Goal: Check status: Check status

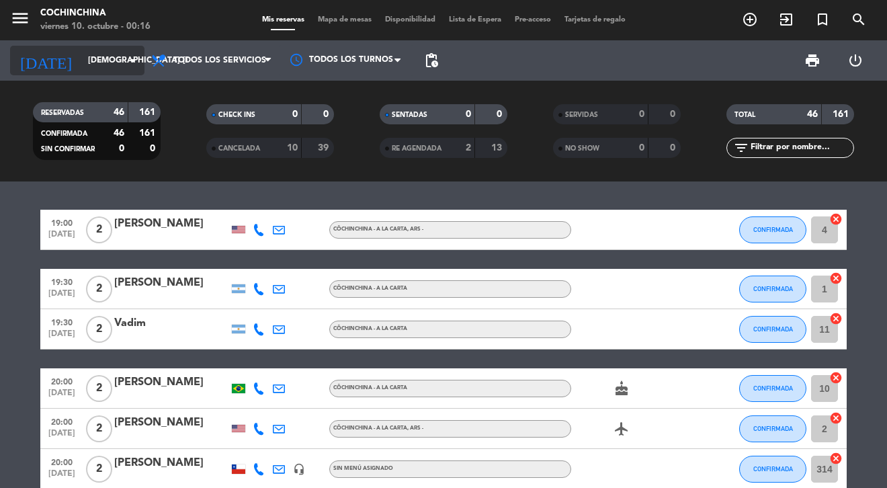
click at [85, 62] on input "[DEMOGRAPHIC_DATA] [DATE]" at bounding box center [137, 60] width 113 height 23
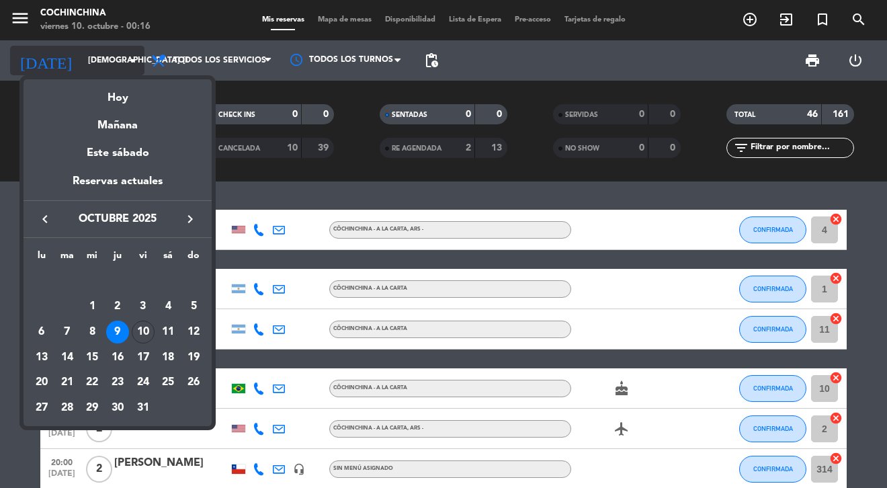
click at [85, 62] on div at bounding box center [443, 244] width 887 height 488
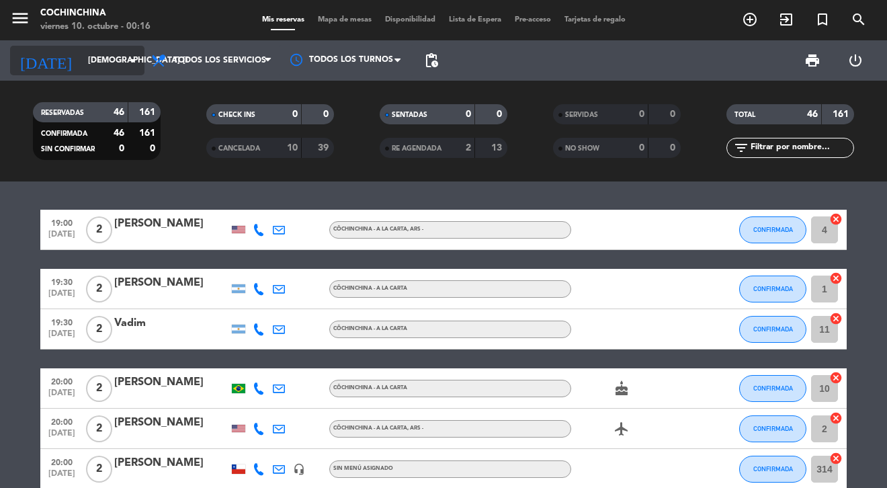
click at [85, 62] on input "[DEMOGRAPHIC_DATA] [DATE]" at bounding box center [137, 60] width 113 height 23
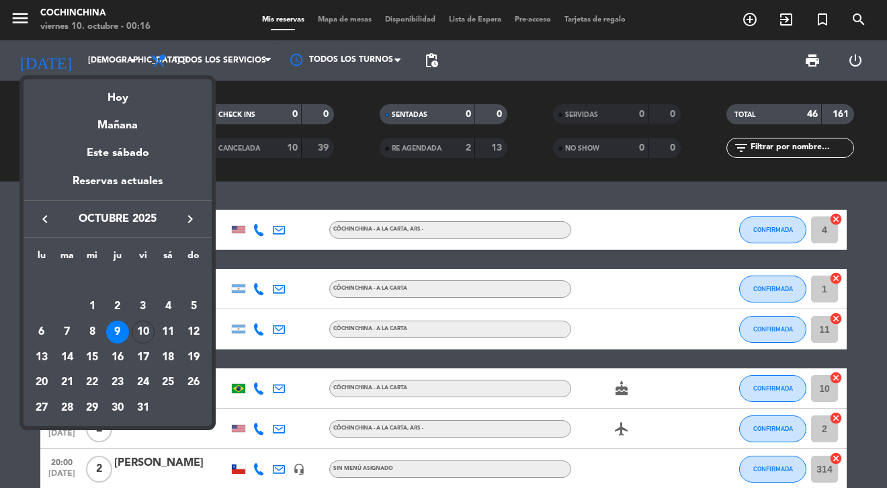
click at [118, 333] on div "9" at bounding box center [117, 332] width 23 height 23
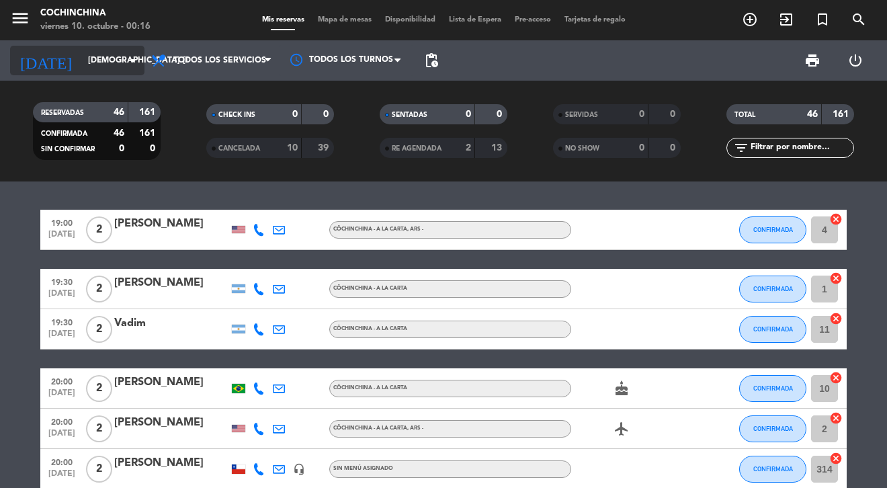
click at [81, 59] on input "[DEMOGRAPHIC_DATA] [DATE]" at bounding box center [137, 60] width 113 height 23
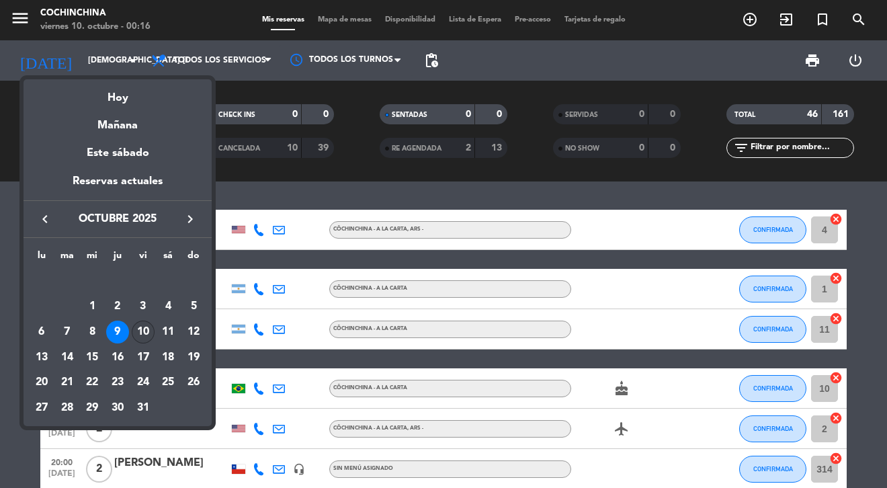
click at [144, 325] on div "10" at bounding box center [143, 332] width 23 height 23
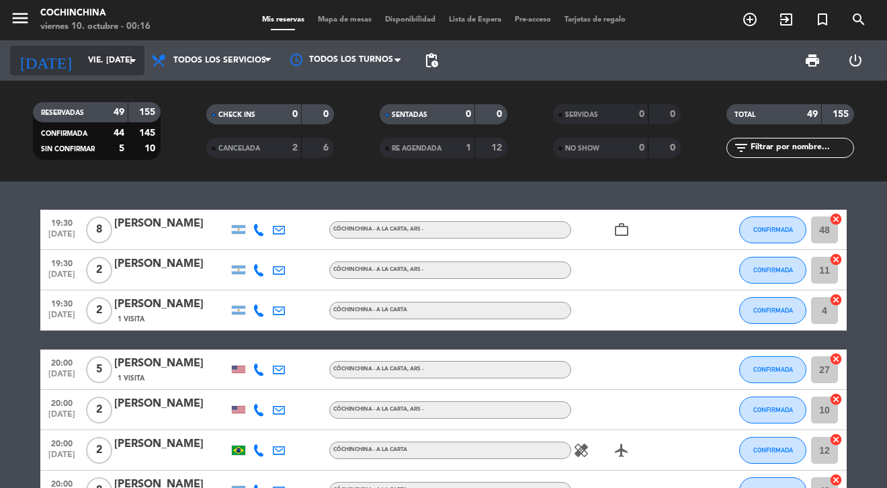
click at [118, 69] on input "vie. [DATE]" at bounding box center [137, 60] width 113 height 23
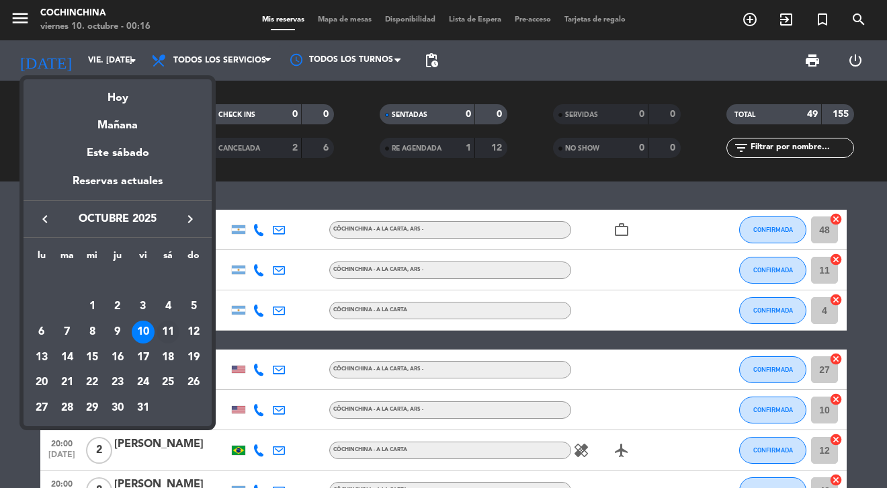
click at [176, 335] on div "11" at bounding box center [168, 332] width 23 height 23
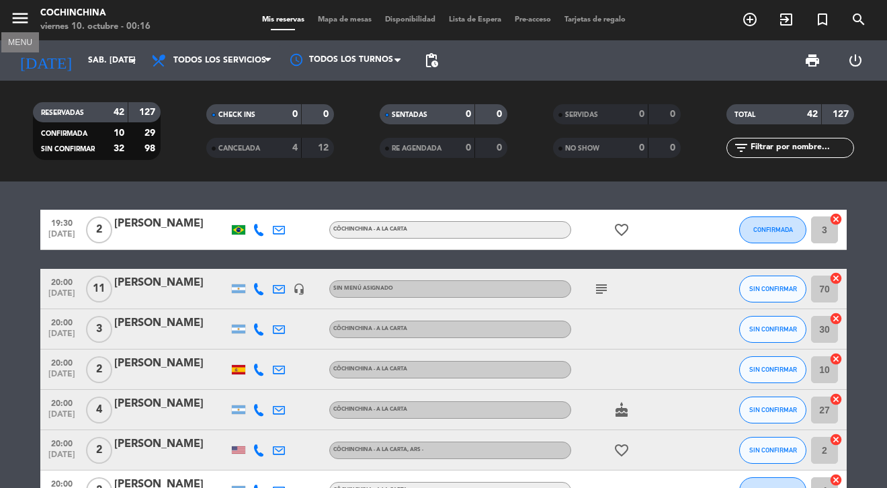
click at [20, 13] on icon "menu" at bounding box center [20, 18] width 20 height 20
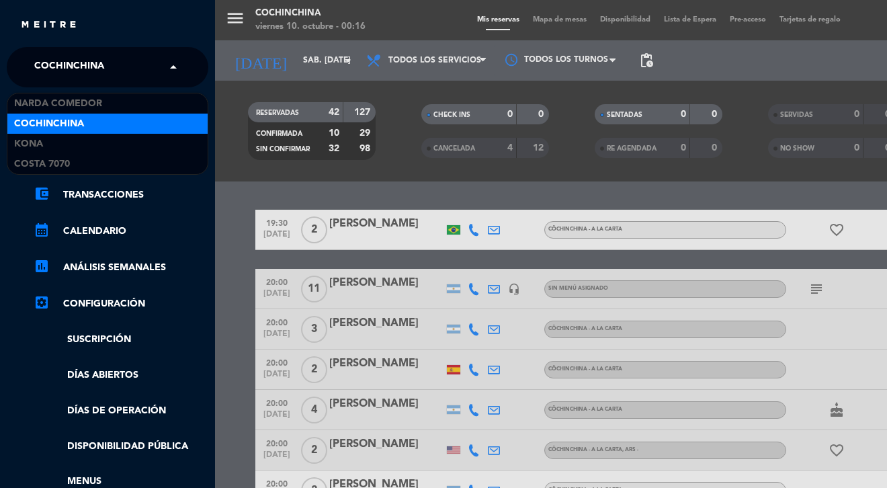
click at [121, 63] on div "× Cochinchina" at bounding box center [76, 67] width 95 height 28
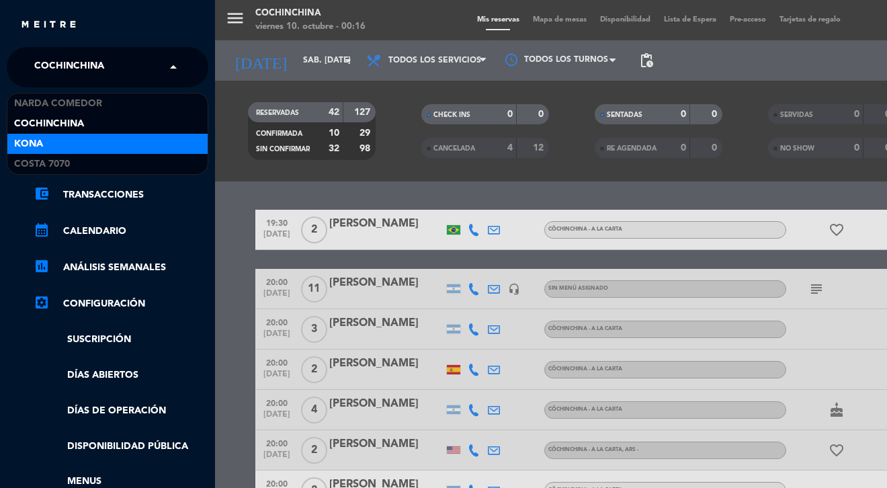
click at [85, 142] on div "Kona" at bounding box center [107, 144] width 200 height 20
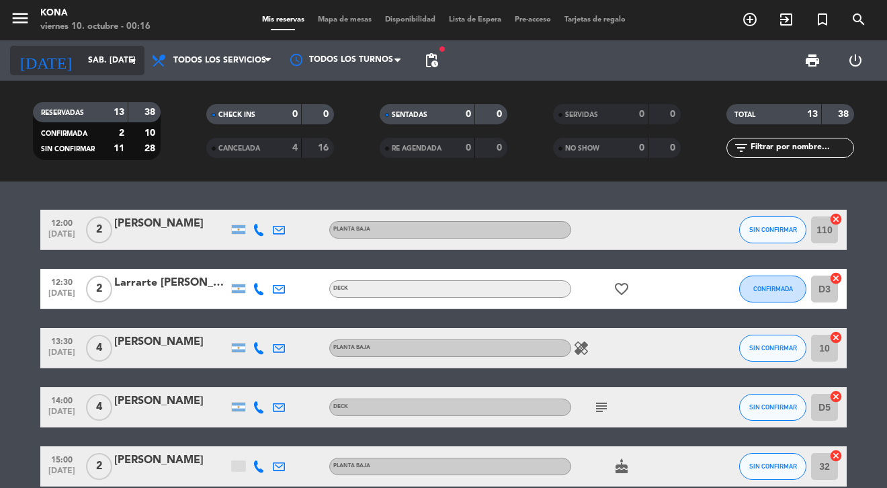
click at [85, 67] on input "sáb. [DATE]" at bounding box center [137, 60] width 113 height 23
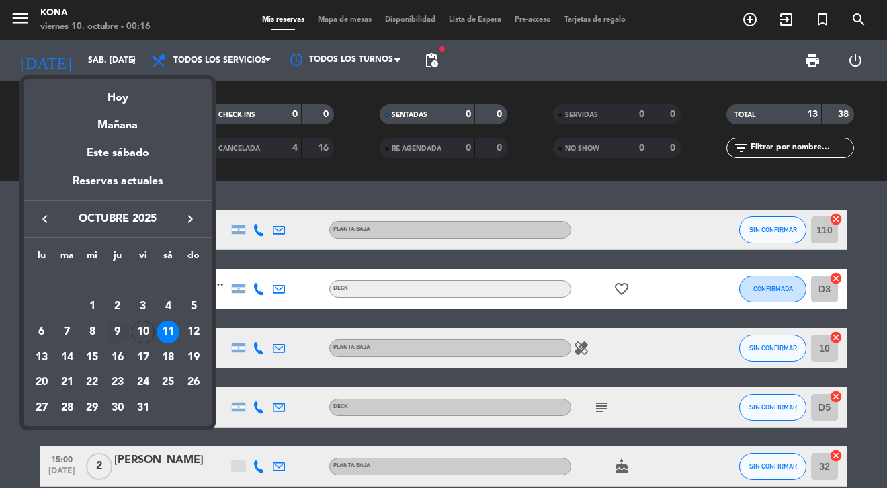
click at [120, 333] on div "9" at bounding box center [117, 332] width 23 height 23
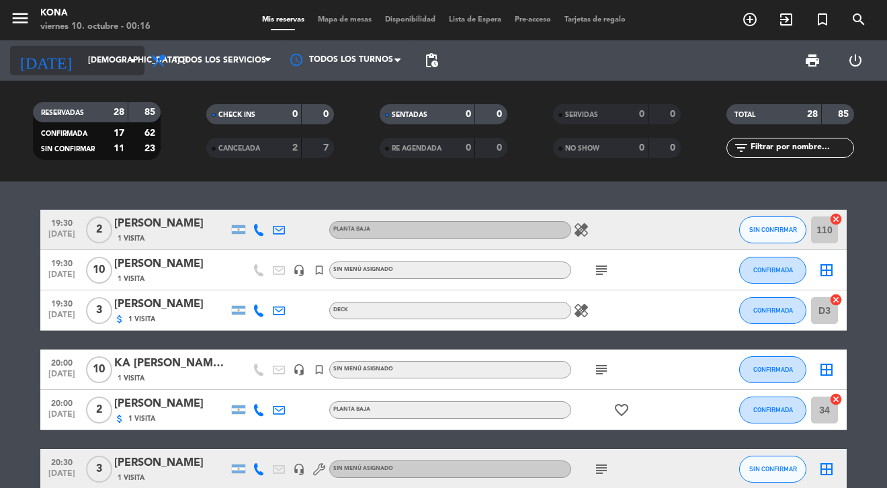
click at [120, 56] on input "[DEMOGRAPHIC_DATA] [DATE]" at bounding box center [137, 60] width 113 height 23
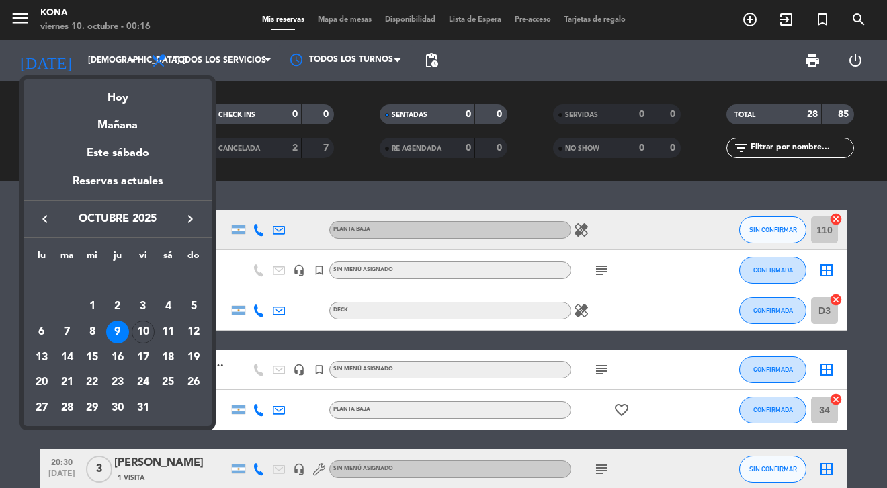
click at [143, 333] on div "10" at bounding box center [143, 332] width 23 height 23
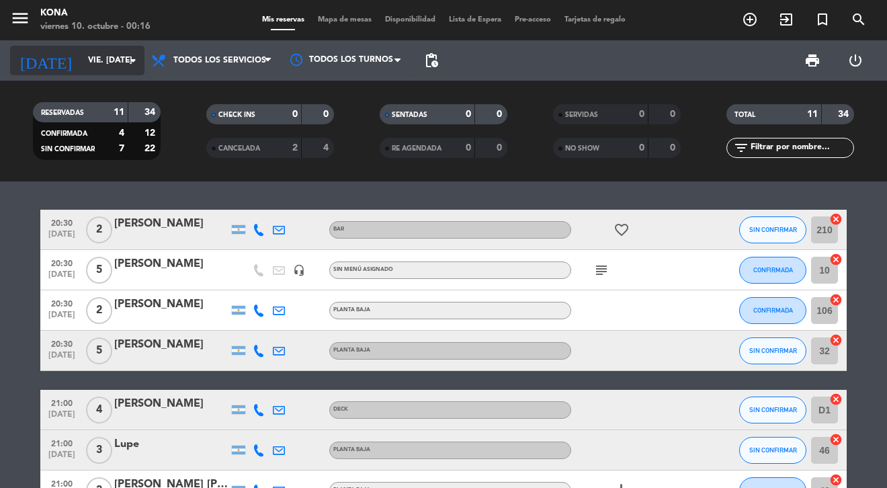
click at [102, 61] on input "vie. [DATE]" at bounding box center [137, 60] width 113 height 23
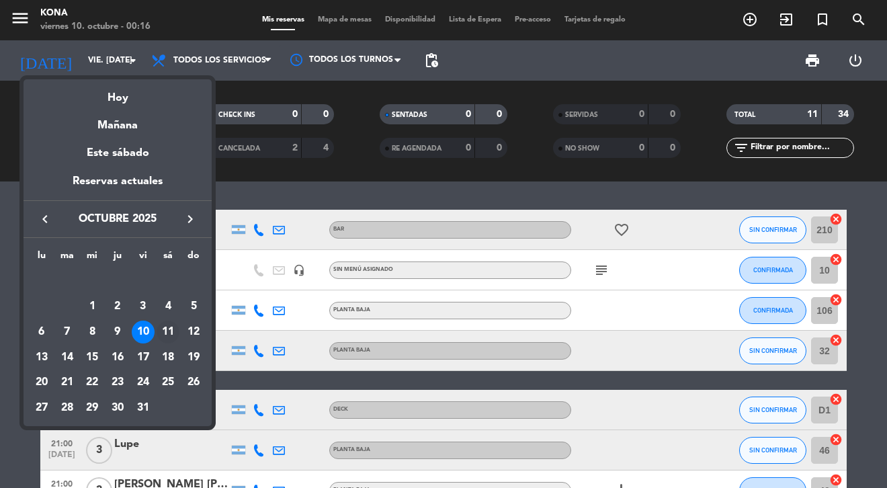
click at [173, 328] on div "11" at bounding box center [168, 332] width 23 height 23
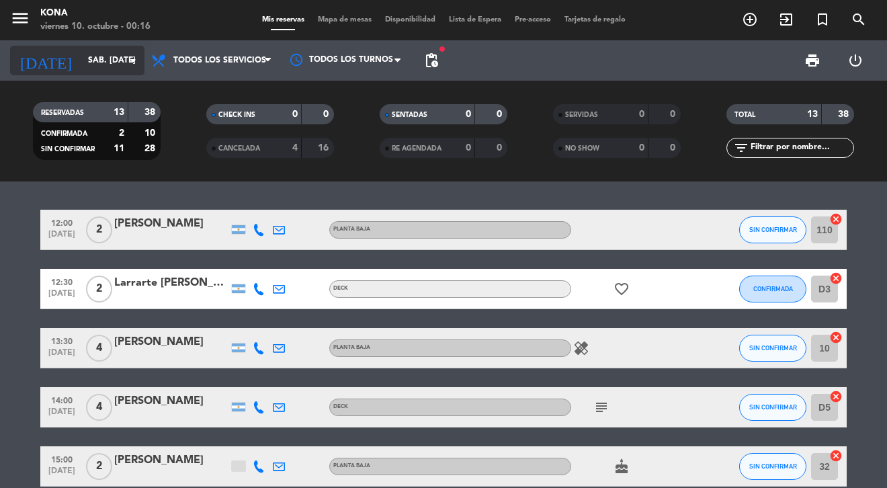
click at [114, 52] on input "sáb. [DATE]" at bounding box center [137, 60] width 113 height 23
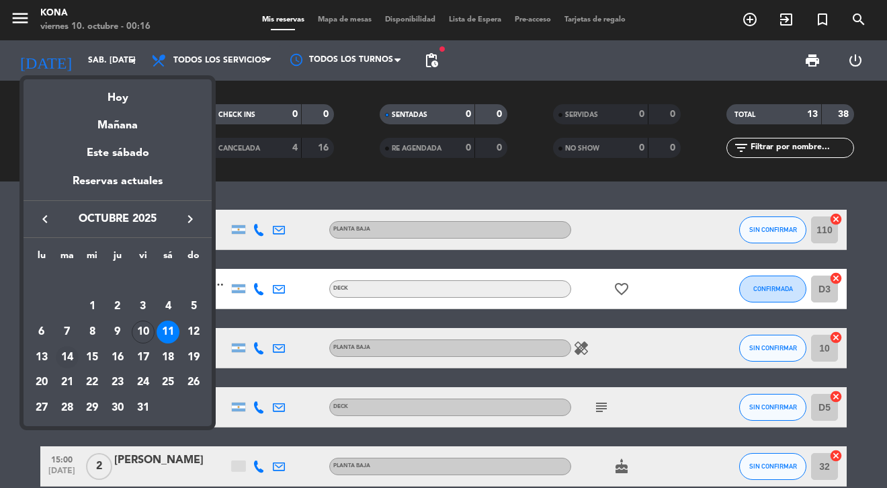
click at [69, 354] on div "14" at bounding box center [67, 357] width 23 height 23
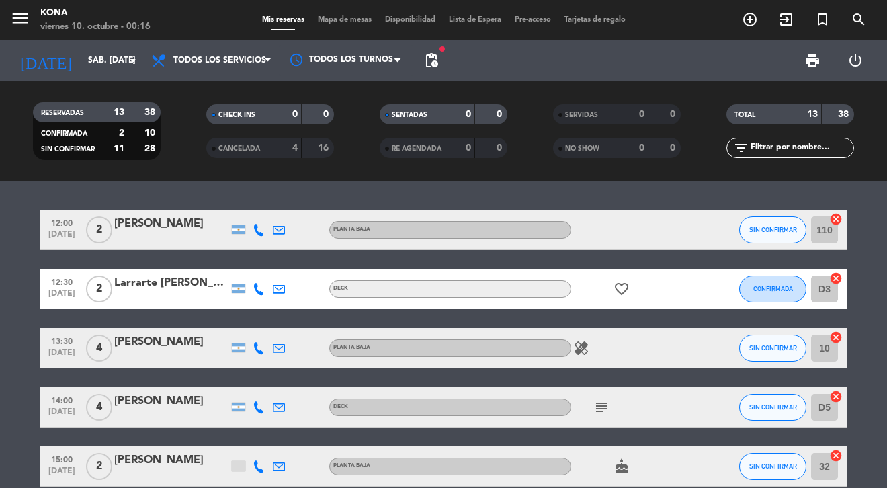
type input "[DATE] oct."
